Goal: Understand process/instructions: Learn how to perform a task or action

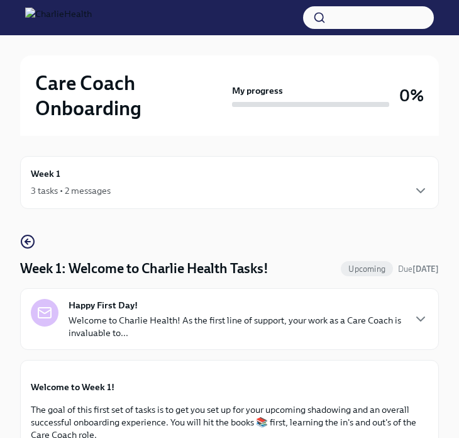
click at [104, 201] on div "Week 1 3 tasks • 2 messages" at bounding box center [229, 182] width 419 height 53
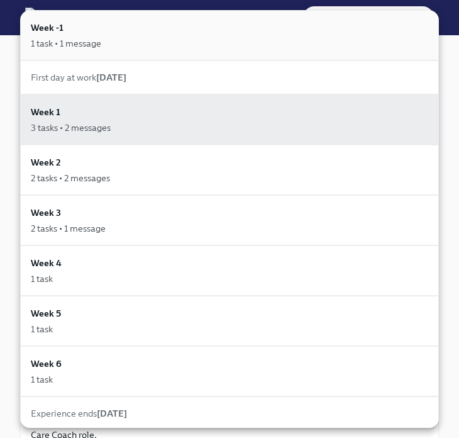
click at [124, 42] on div "1 task • 1 message" at bounding box center [230, 43] width 398 height 13
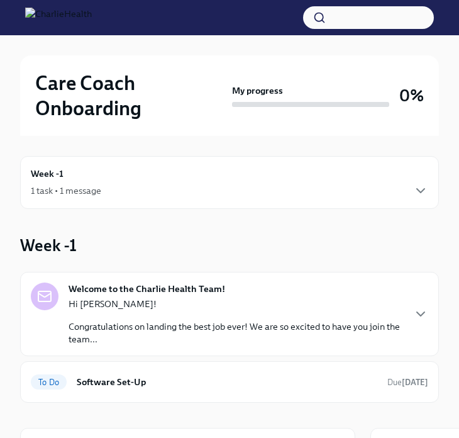
click at [158, 195] on div "1 task • 1 message" at bounding box center [230, 190] width 398 height 15
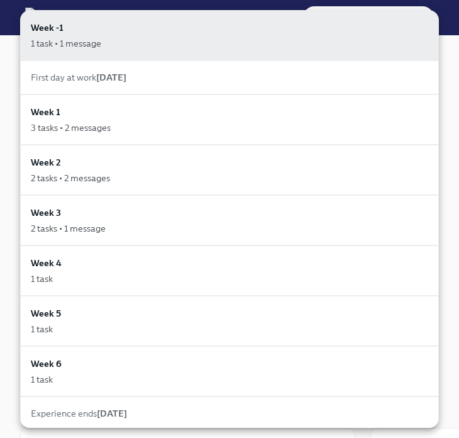
click at [16, 208] on div at bounding box center [229, 219] width 459 height 438
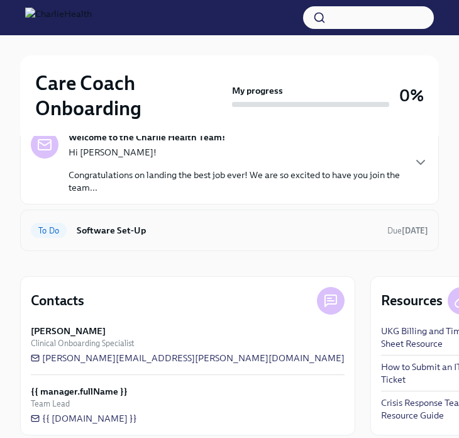
scroll to position [143, 0]
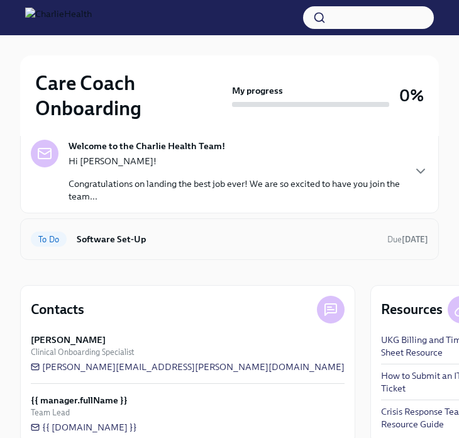
click at [131, 223] on div "To Do Software Set-Up Due [DATE]" at bounding box center [229, 239] width 419 height 42
click at [133, 242] on h6 "Software Set-Up" at bounding box center [227, 239] width 301 height 14
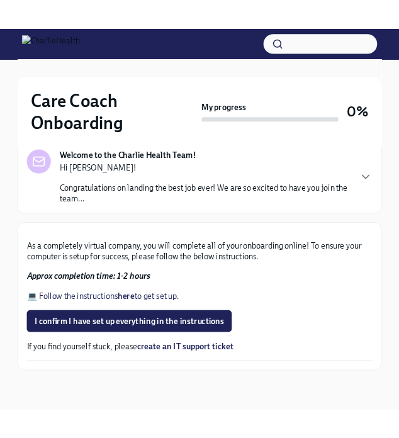
scroll to position [425, 0]
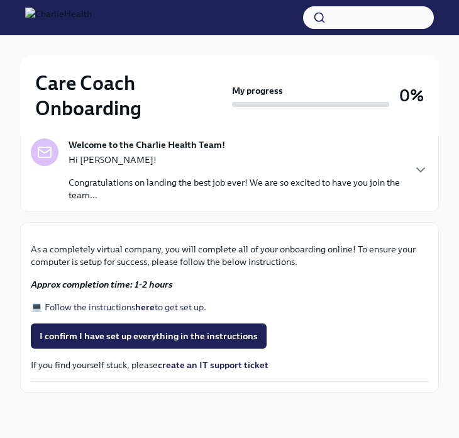
click at [148, 305] on strong "here" at bounding box center [145, 306] width 20 height 11
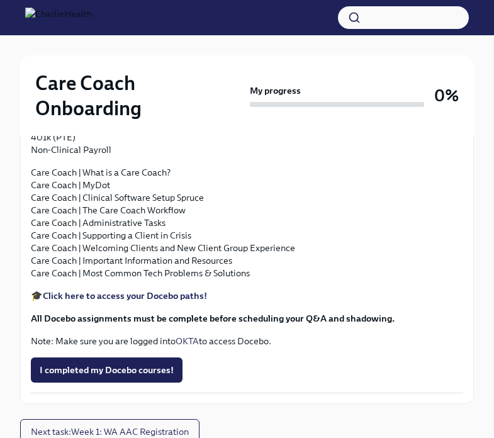
scroll to position [1226, 0]
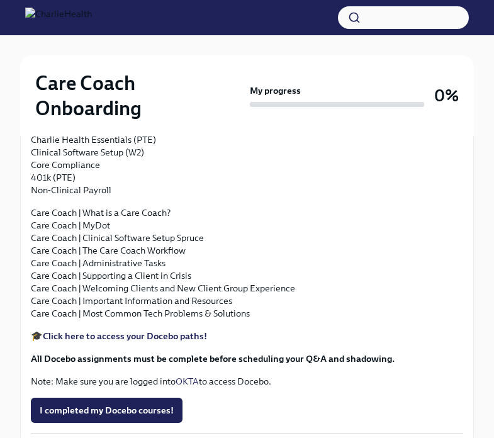
click at [413, 50] on strong "Docebo" at bounding box center [399, 43] width 31 height 11
click at [402, 50] on strong "Docebo" at bounding box center [399, 43] width 31 height 11
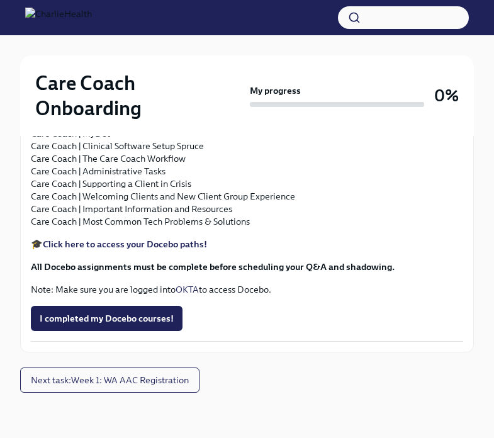
scroll to position [1465, 0]
click at [166, 250] on strong "Click here to access your Docebo paths!" at bounding box center [125, 244] width 164 height 11
